Goal: Task Accomplishment & Management: Use online tool/utility

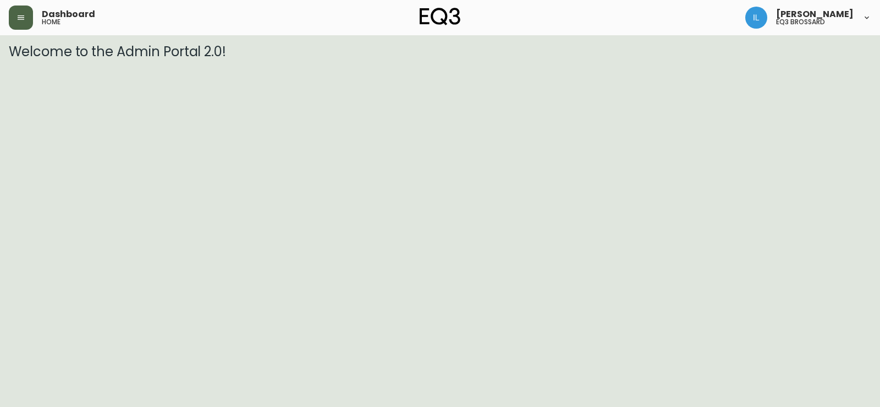
click at [7, 17] on header "Dashboard home [PERSON_NAME] eq3 brossard" at bounding box center [440, 17] width 880 height 35
click at [16, 17] on button "button" at bounding box center [21, 18] width 24 height 24
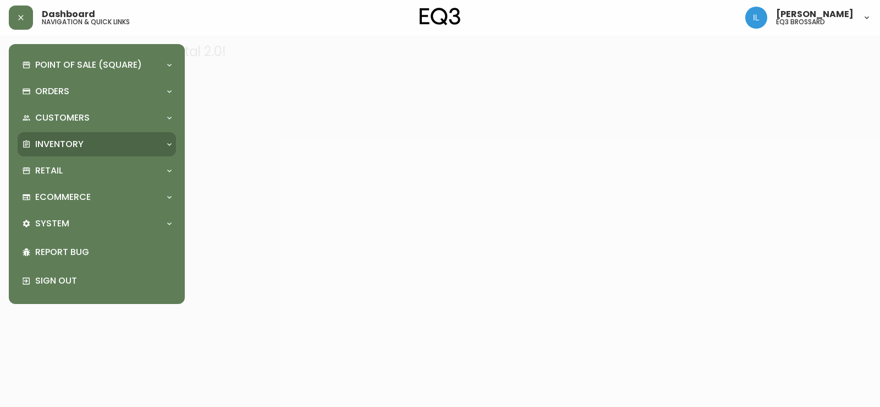
click at [96, 132] on div "Point of Sale (Square) Payments Virtual Terminal Transactions Search Terminals …" at bounding box center [97, 174] width 158 height 242
click at [94, 133] on div "Inventory" at bounding box center [97, 144] width 158 height 24
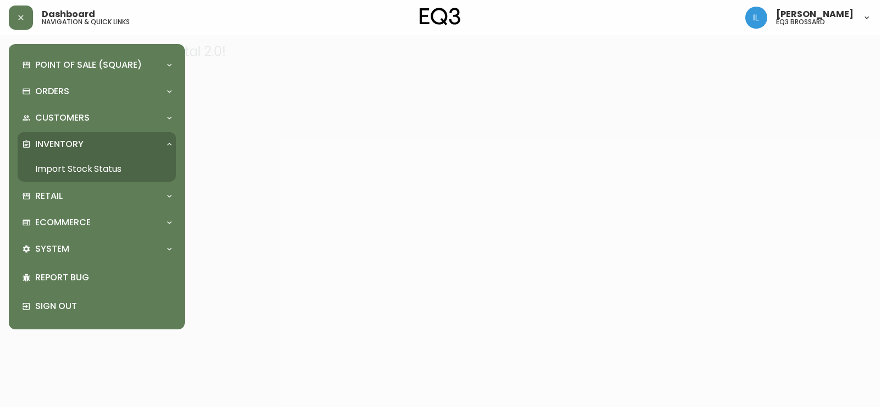
click at [79, 174] on link "Import Stock Status" at bounding box center [97, 168] width 158 height 25
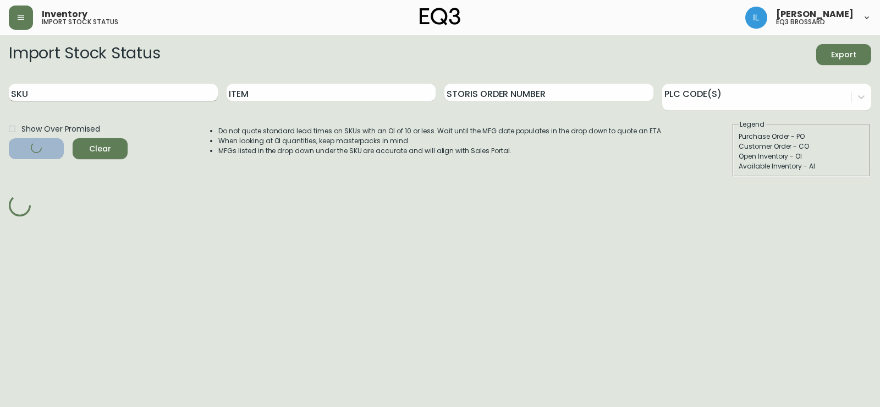
click at [158, 90] on input "SKU" at bounding box center [113, 93] width 209 height 18
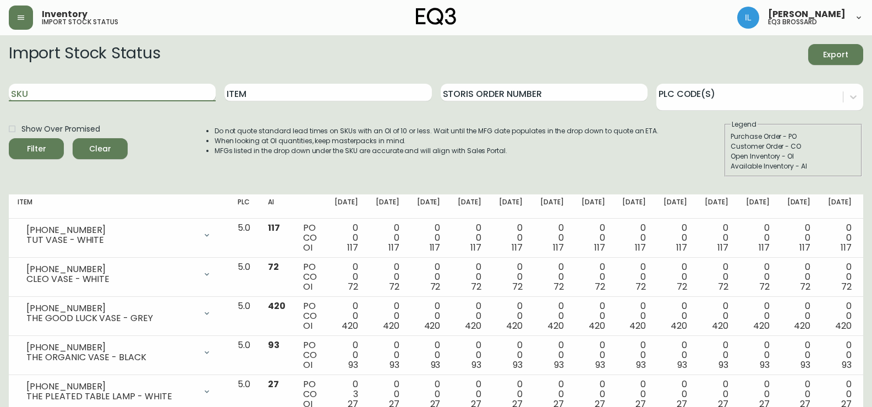
paste input "[PHONE_NUMBER]"
type input "[PHONE_NUMBER]"
click at [9, 138] on button "Filter" at bounding box center [36, 148] width 55 height 21
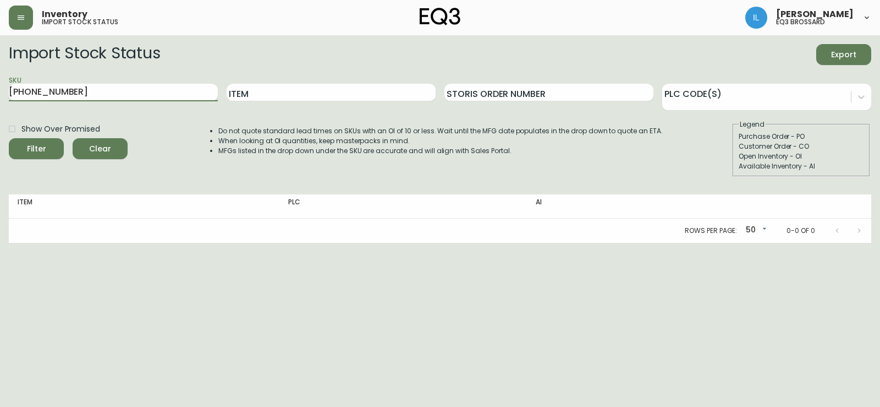
click at [43, 100] on input "[PHONE_NUMBER]" at bounding box center [113, 93] width 209 height 18
click at [104, 144] on span "Clear" at bounding box center [99, 149] width 37 height 14
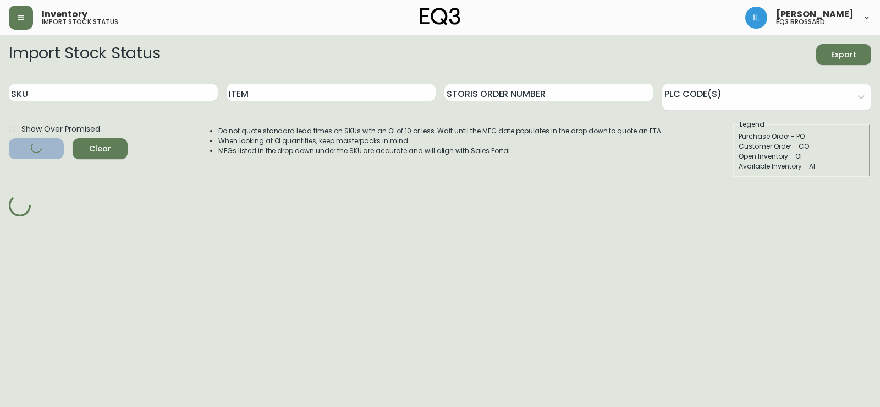
click at [289, 82] on div "Item" at bounding box center [331, 93] width 209 height 36
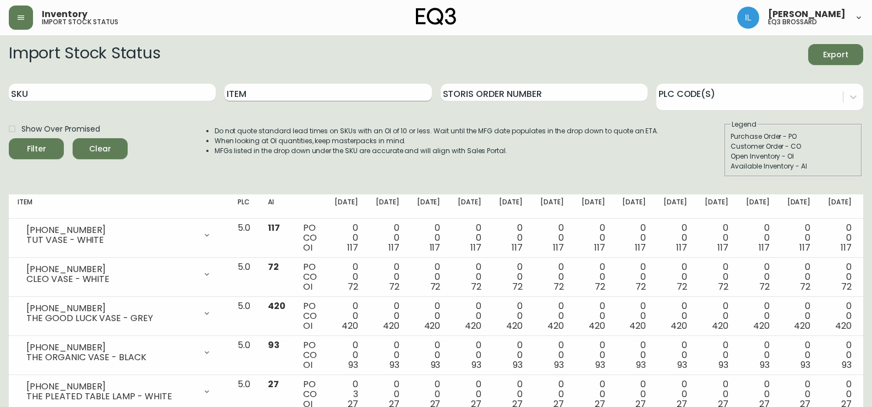
click at [278, 92] on input "Item" at bounding box center [327, 93] width 207 height 18
type input "TRUFFLE"
click at [9, 138] on button "Filter" at bounding box center [36, 148] width 55 height 21
